Goal: Use online tool/utility: Utilize a website feature to perform a specific function

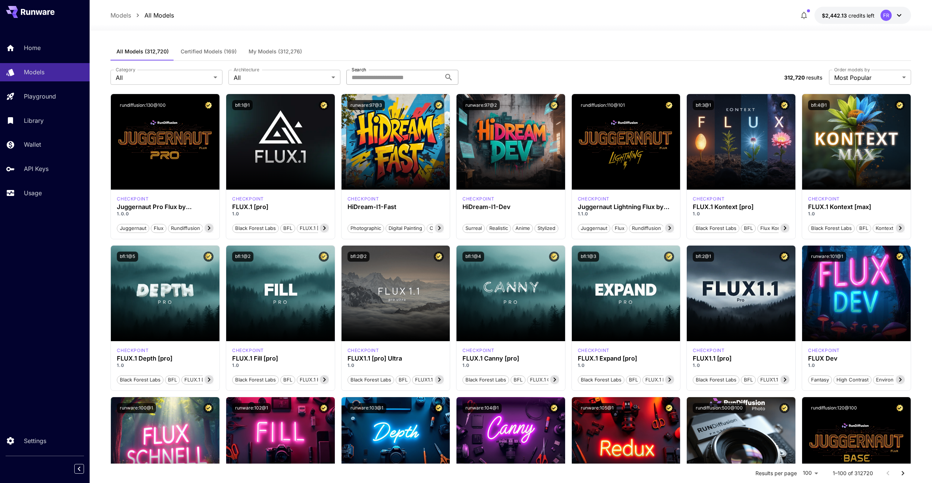
click at [415, 78] on input "Search" at bounding box center [393, 77] width 95 height 15
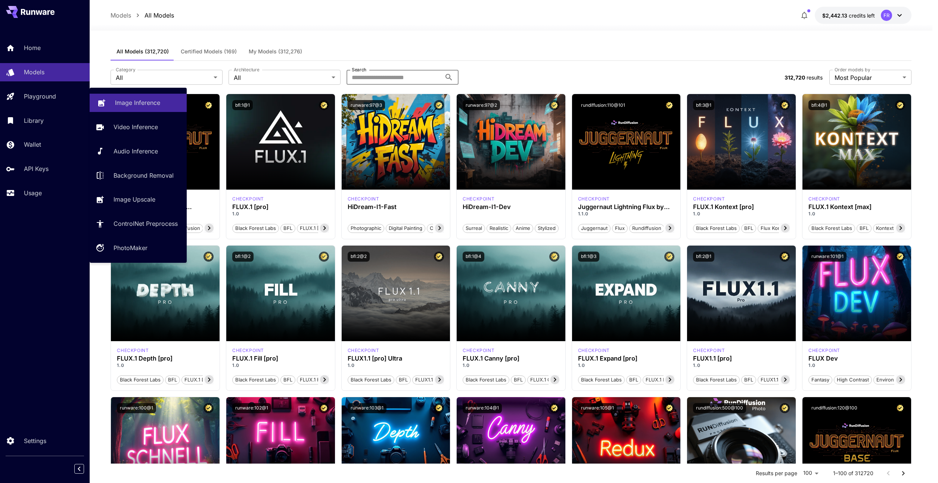
click at [120, 102] on p "Image Inference" at bounding box center [137, 102] width 45 height 9
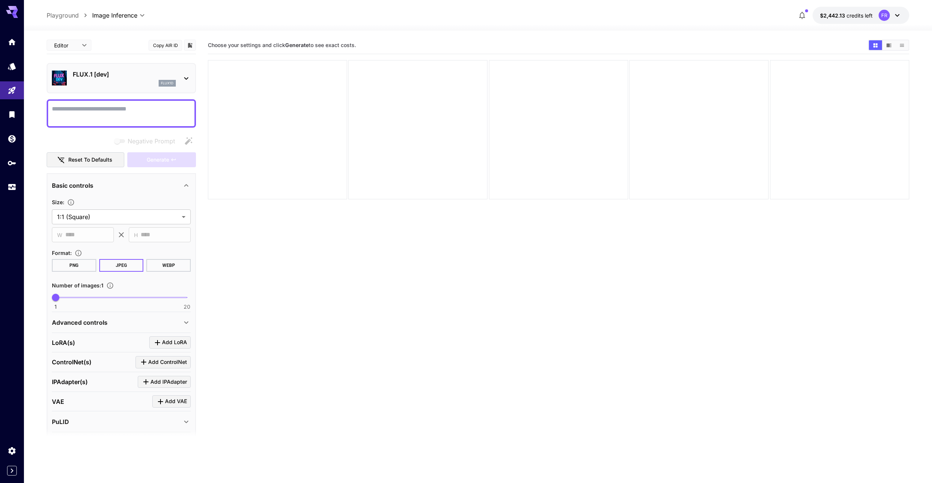
click at [152, 115] on textarea "Negative Prompt" at bounding box center [121, 114] width 139 height 18
click at [136, 74] on p "FLUX.1 [dev]" at bounding box center [124, 74] width 103 height 9
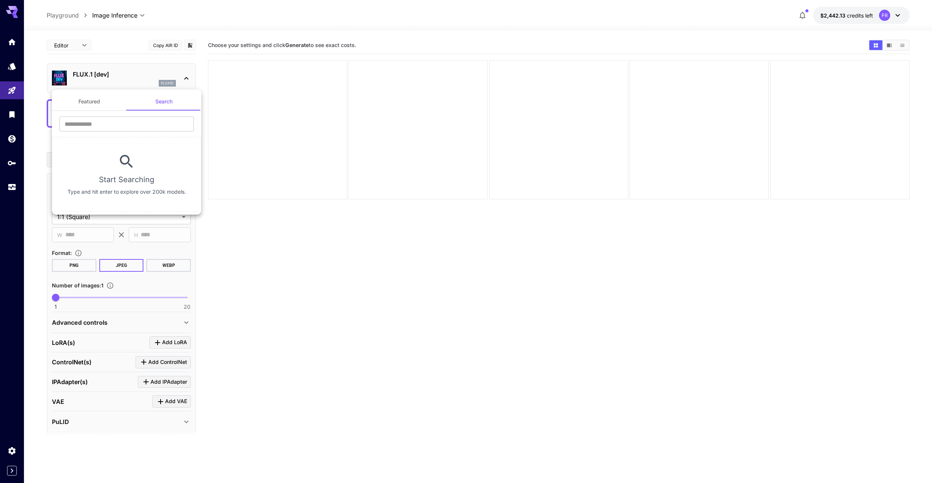
click at [172, 102] on button "Search" at bounding box center [164, 102] width 75 height 18
click at [156, 122] on input "text" at bounding box center [126, 123] width 134 height 15
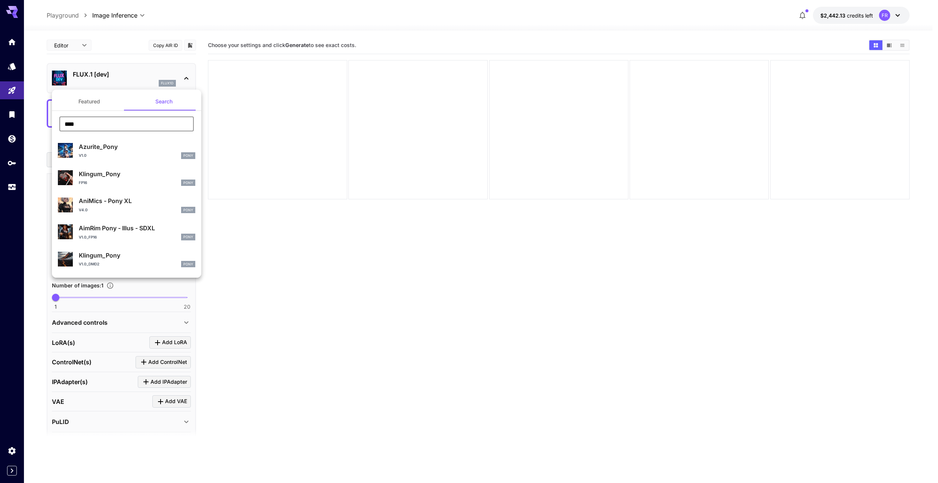
type input "****"
